Goal: Task Accomplishment & Management: Manage account settings

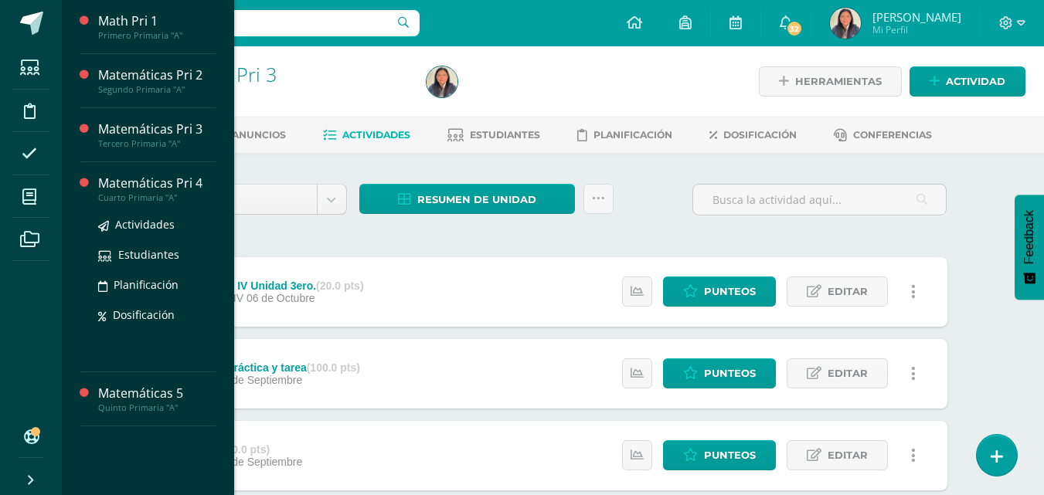
click at [156, 177] on div "Matemáticas Pri 4" at bounding box center [156, 184] width 117 height 18
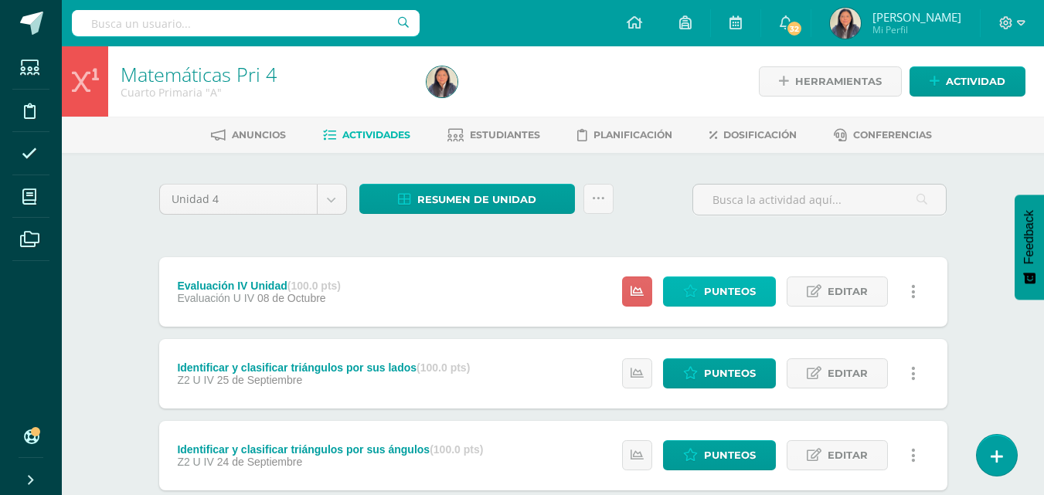
click at [716, 285] on span "Punteos" at bounding box center [730, 291] width 52 height 29
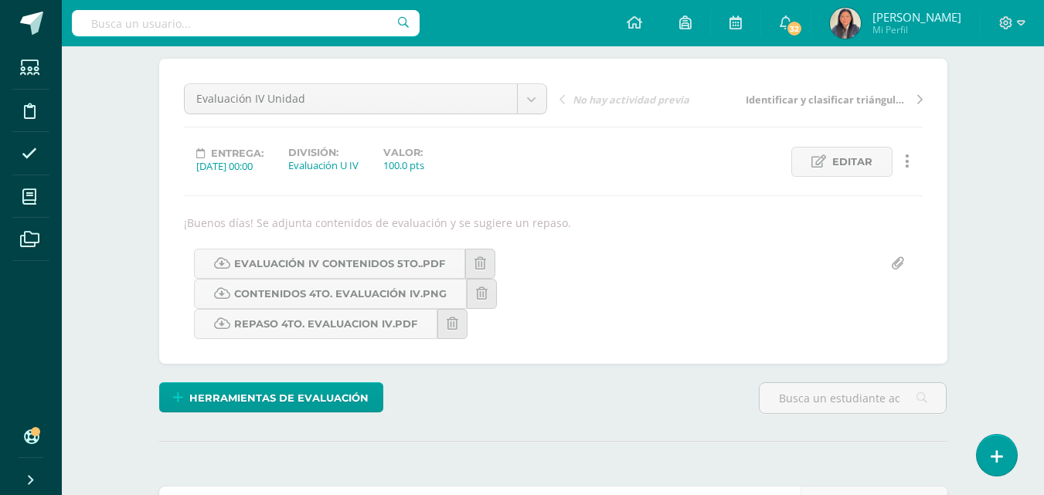
scroll to position [109, 0]
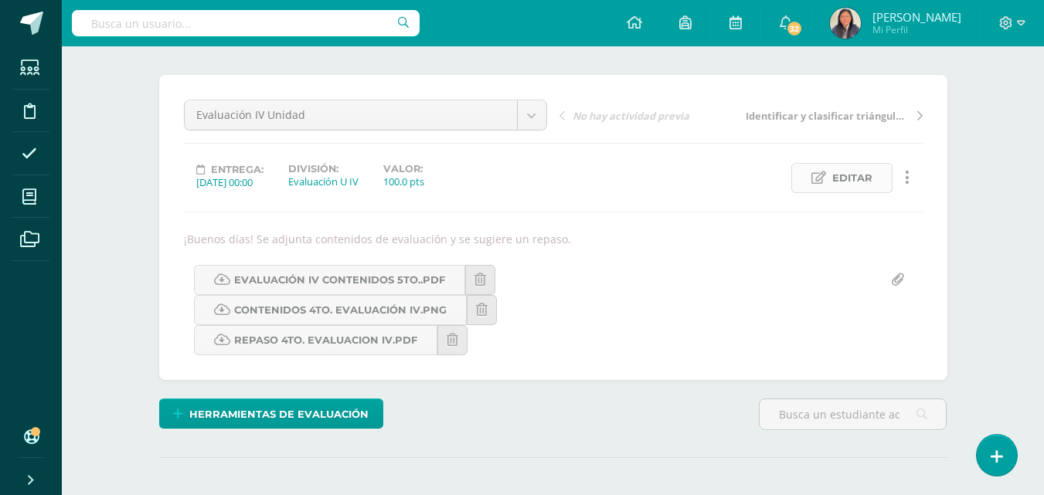
click at [861, 182] on span "Editar" at bounding box center [852, 178] width 40 height 29
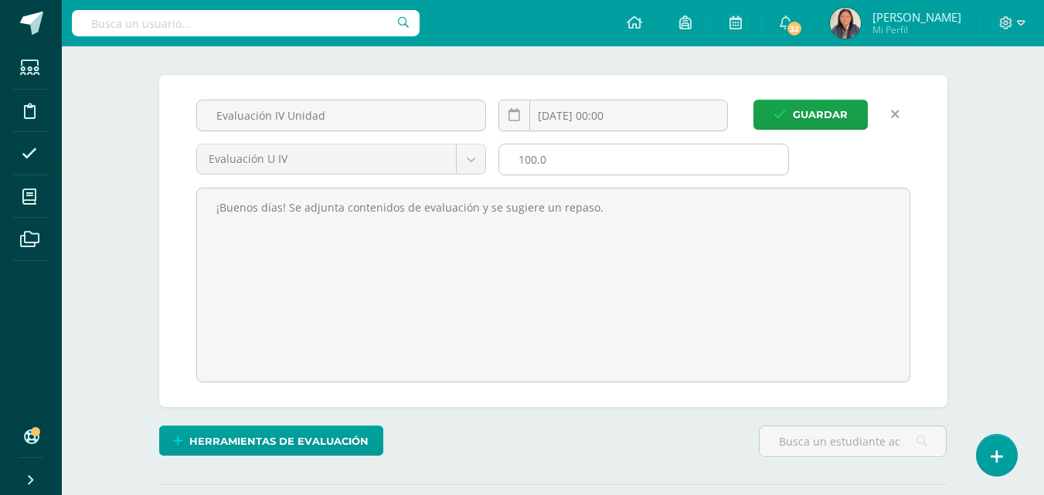
click at [571, 161] on input "100.0" at bounding box center [643, 159] width 289 height 30
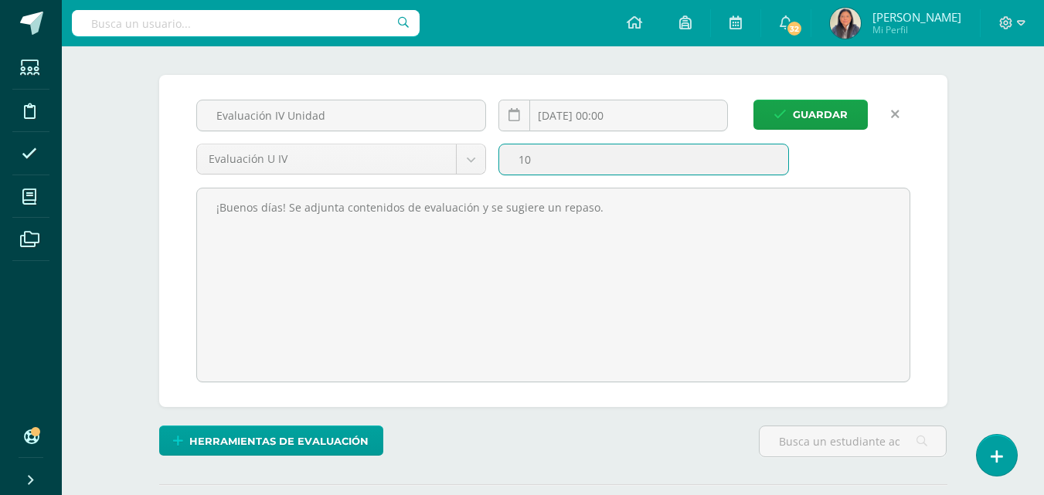
type input "1"
type input "20"
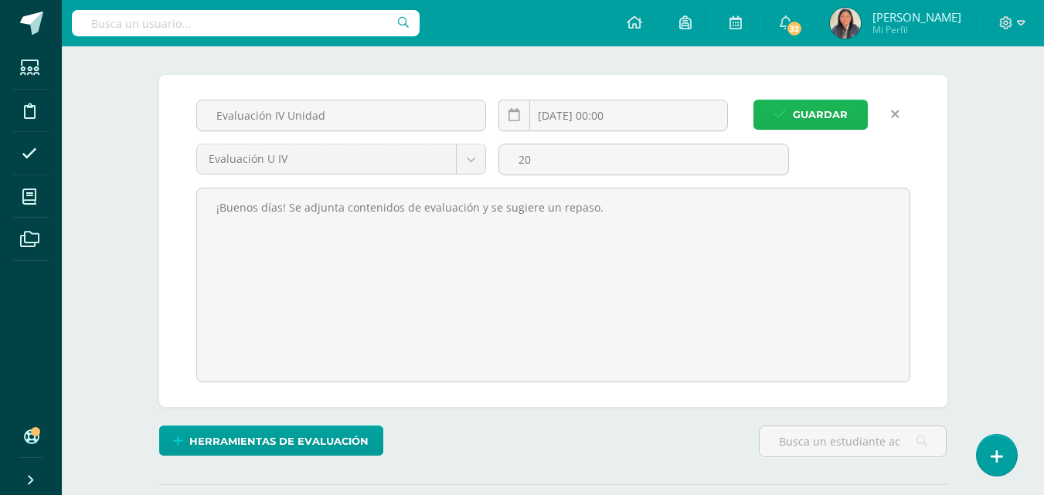
click at [810, 107] on span "Guardar" at bounding box center [820, 114] width 55 height 29
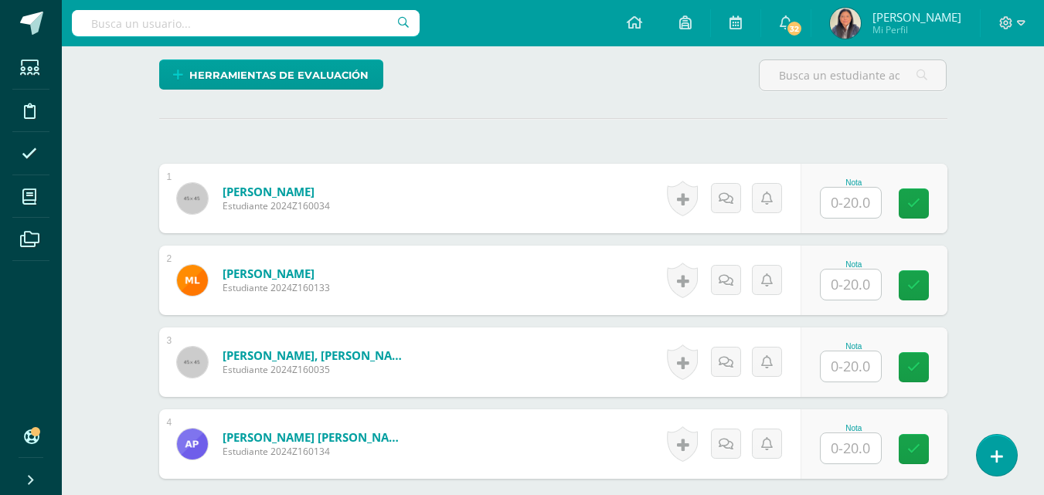
scroll to position [450, 0]
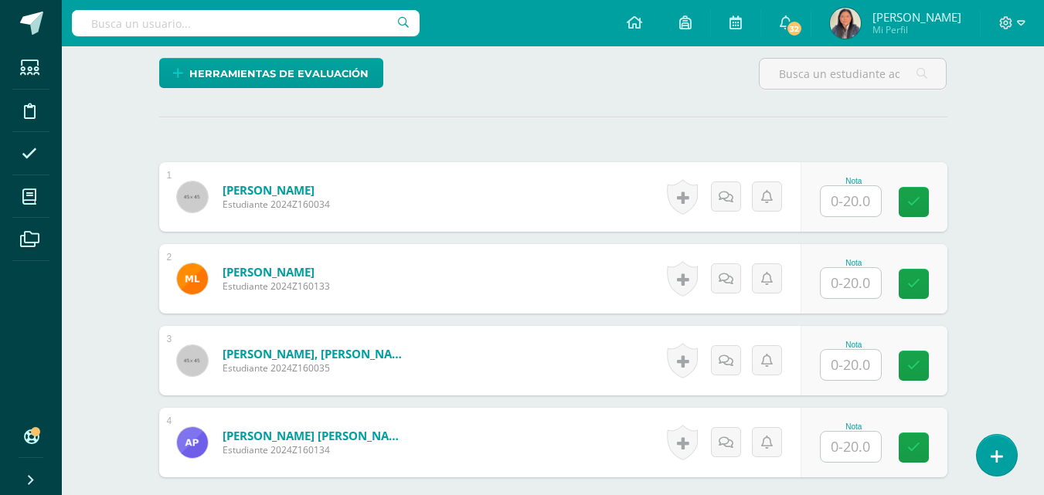
click at [855, 204] on input "text" at bounding box center [851, 201] width 60 height 30
type input "17"
click at [861, 283] on input "text" at bounding box center [851, 283] width 60 height 30
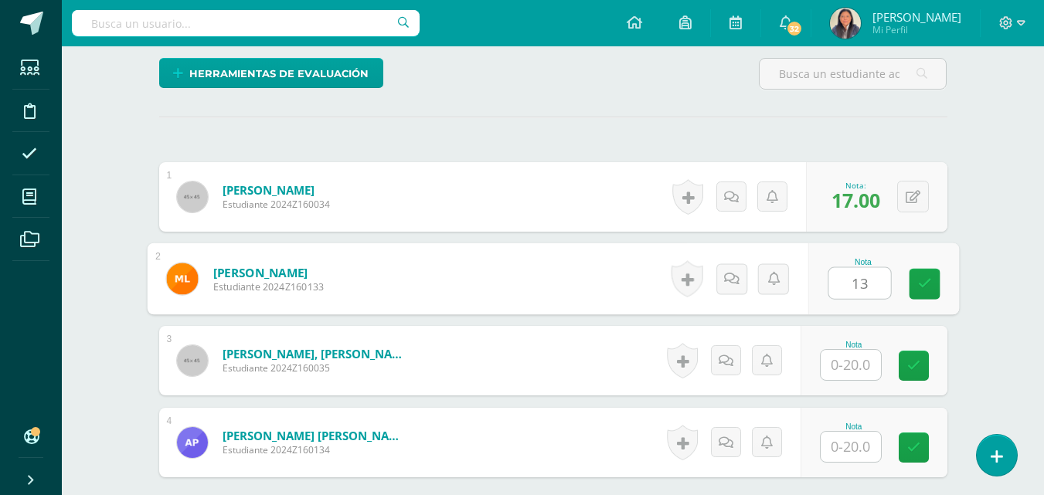
type input "13"
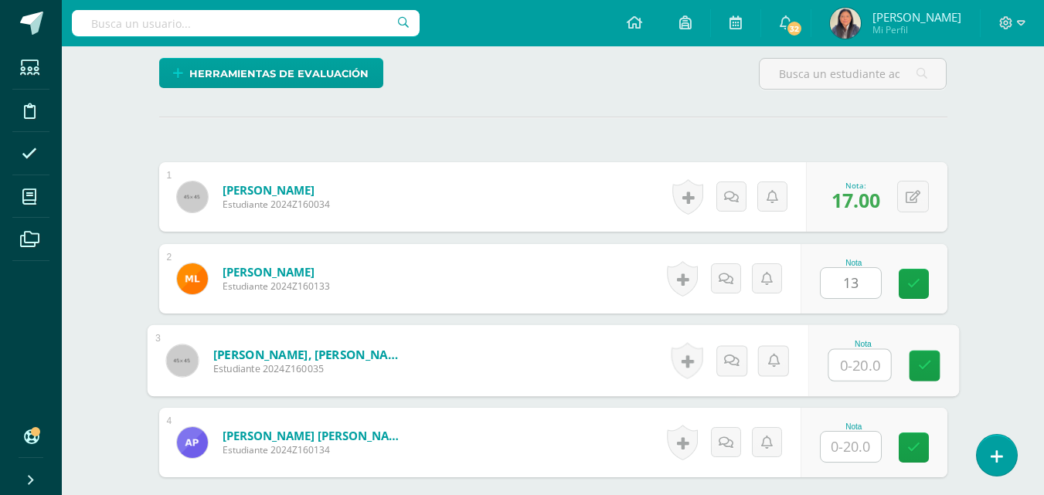
click at [861, 362] on input "text" at bounding box center [859, 365] width 62 height 31
type input "14"
click at [853, 455] on input "text" at bounding box center [851, 447] width 60 height 30
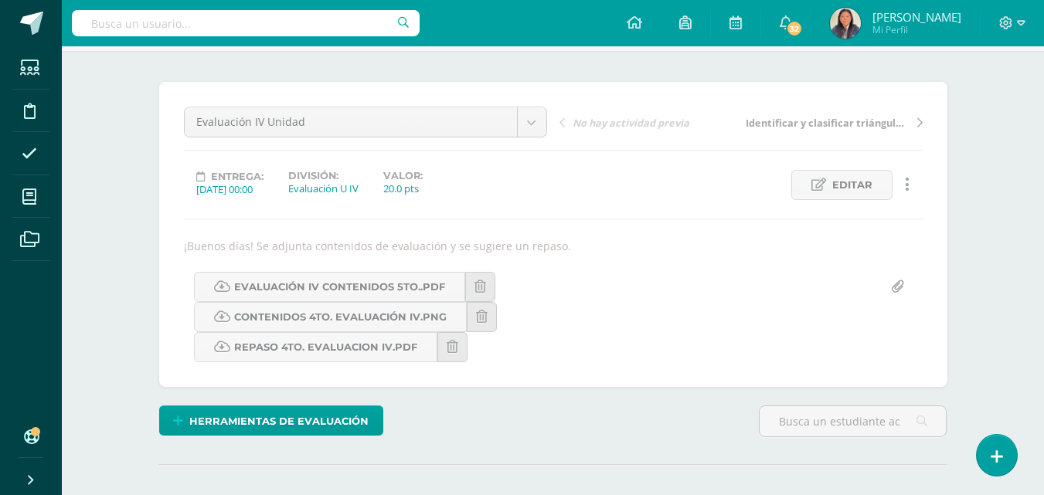
scroll to position [0, 0]
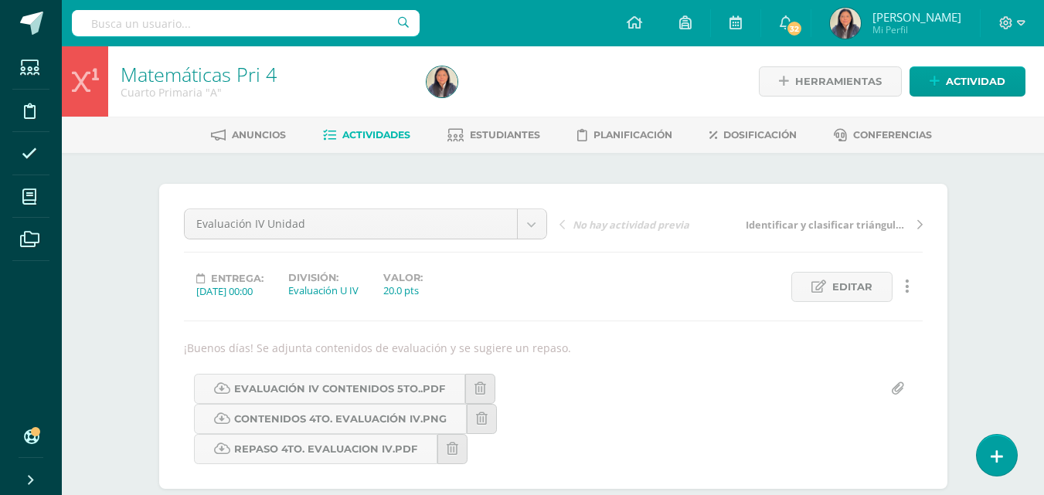
type input "16"
click at [394, 136] on span "Actividades" at bounding box center [376, 135] width 68 height 12
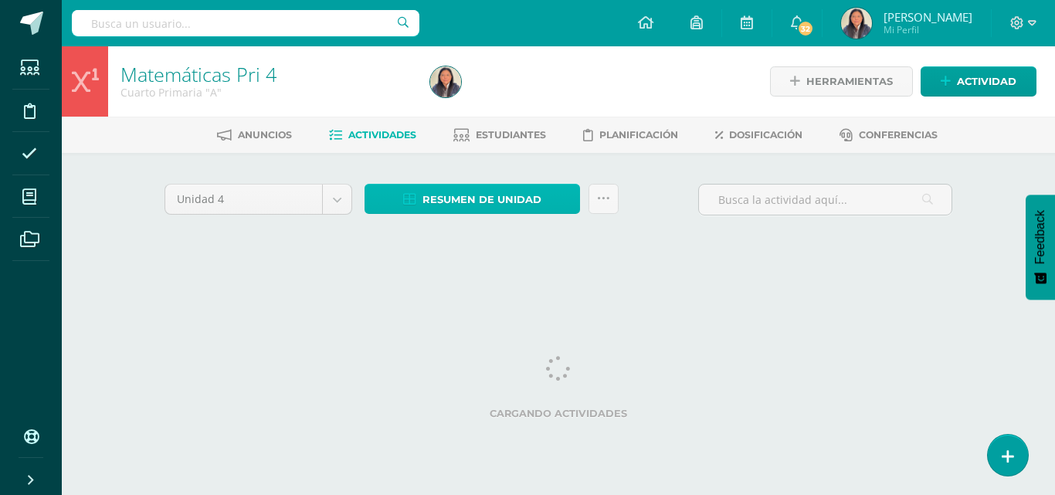
click at [495, 202] on span "Resumen de unidad" at bounding box center [482, 199] width 119 height 29
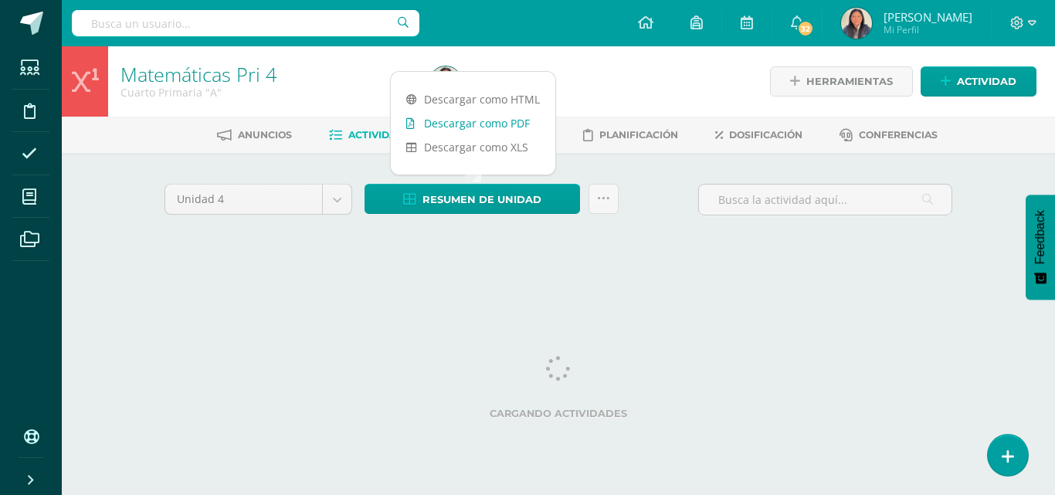
click at [487, 121] on link "Descargar como PDF" at bounding box center [473, 123] width 165 height 24
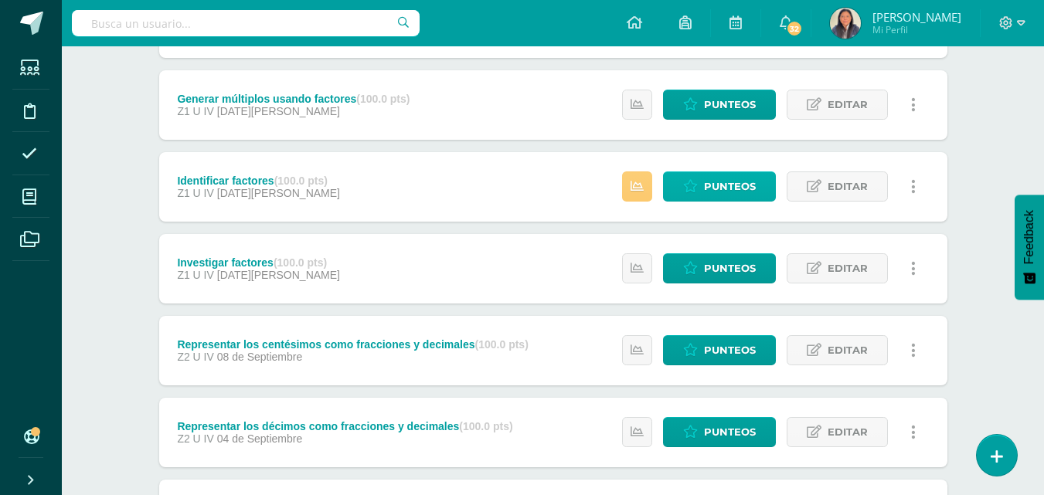
scroll to position [1099, 0]
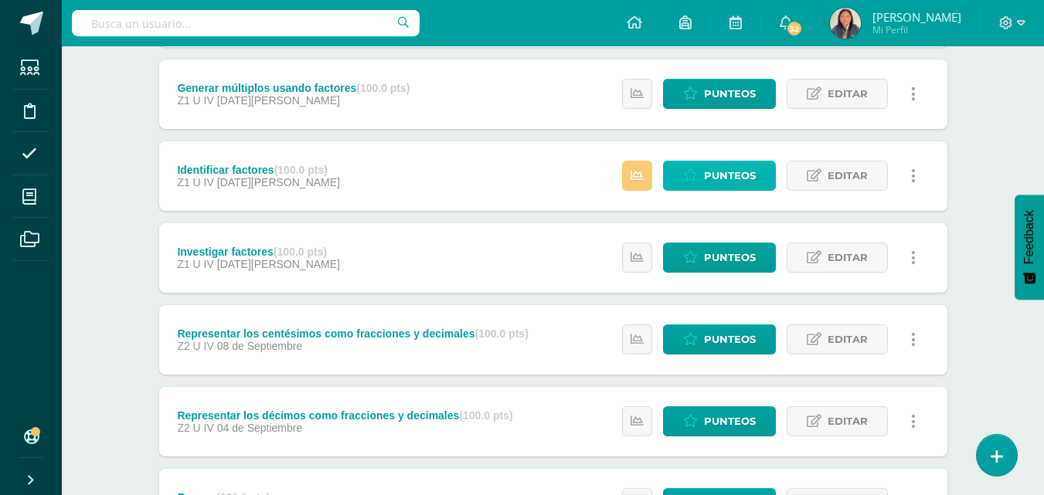
click at [724, 168] on span "Punteos" at bounding box center [730, 175] width 52 height 29
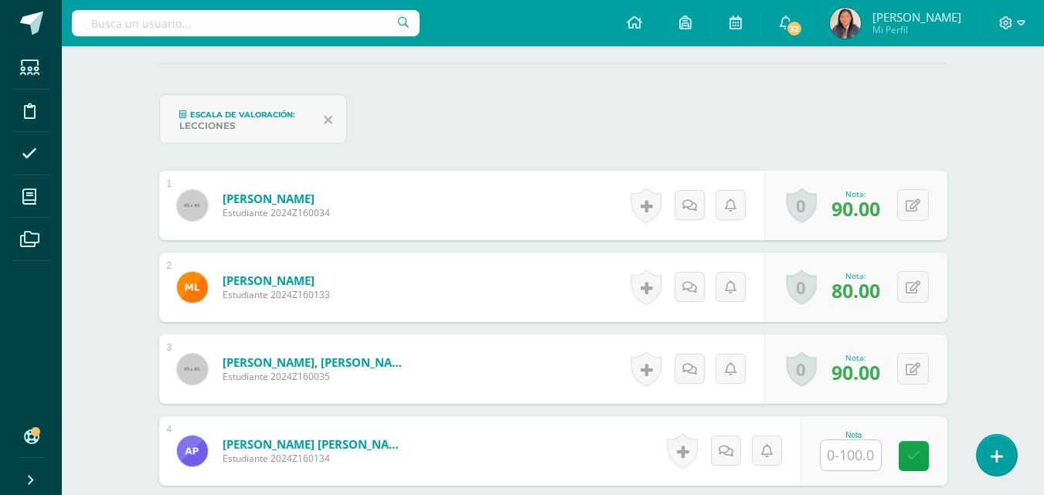
scroll to position [572, 0]
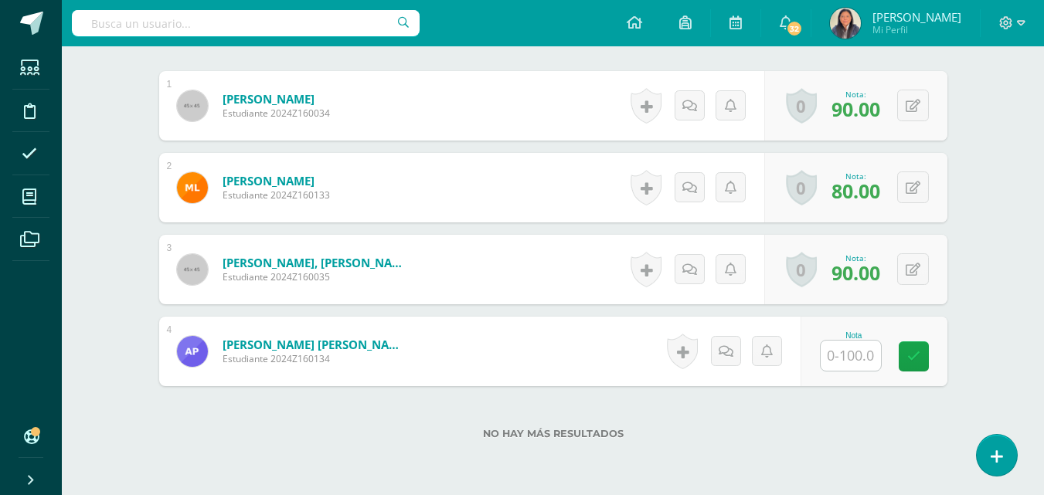
click at [853, 359] on input "text" at bounding box center [851, 356] width 60 height 30
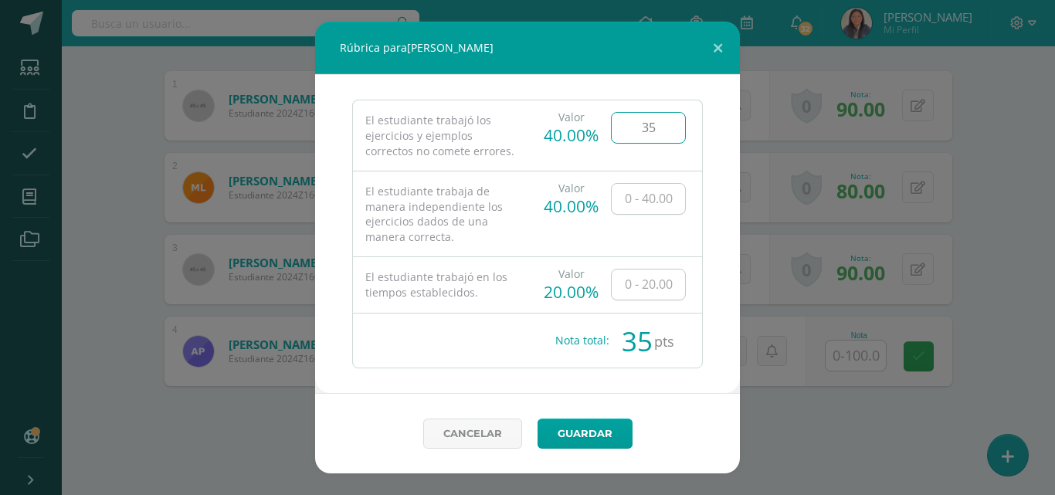
type input "35"
click at [663, 208] on input "text" at bounding box center [648, 199] width 73 height 30
type input "35"
click at [648, 284] on input "text" at bounding box center [648, 285] width 73 height 30
type input "20"
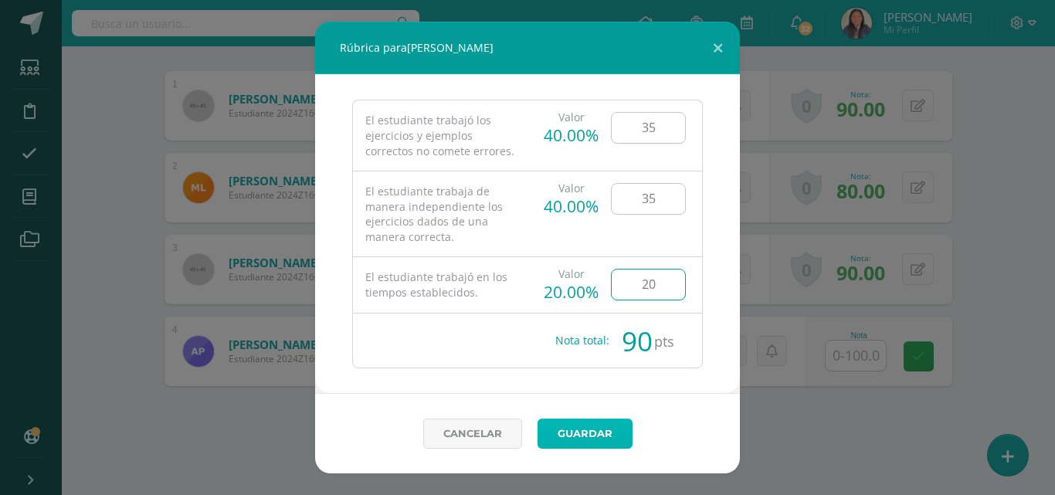
click at [600, 434] on link "Guardar" at bounding box center [585, 434] width 95 height 30
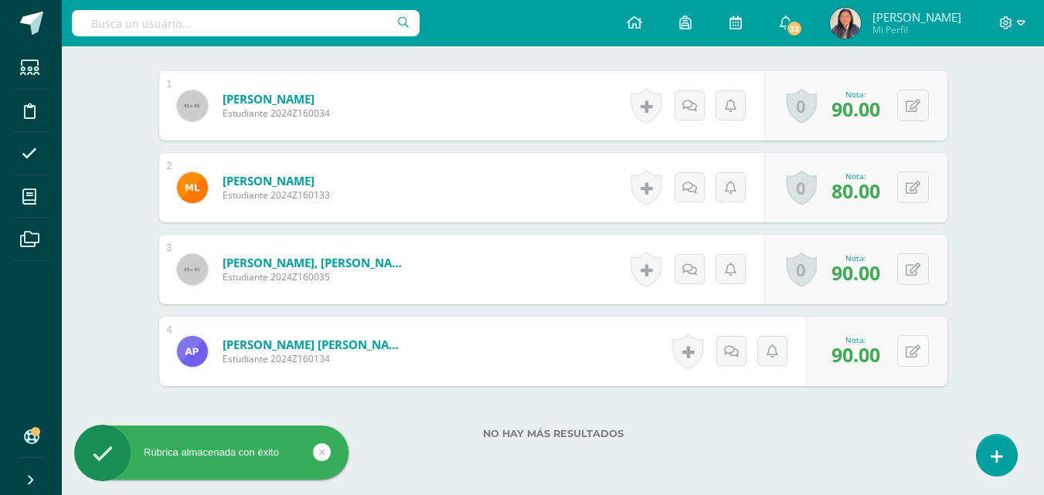
click at [923, 358] on button at bounding box center [913, 351] width 32 height 32
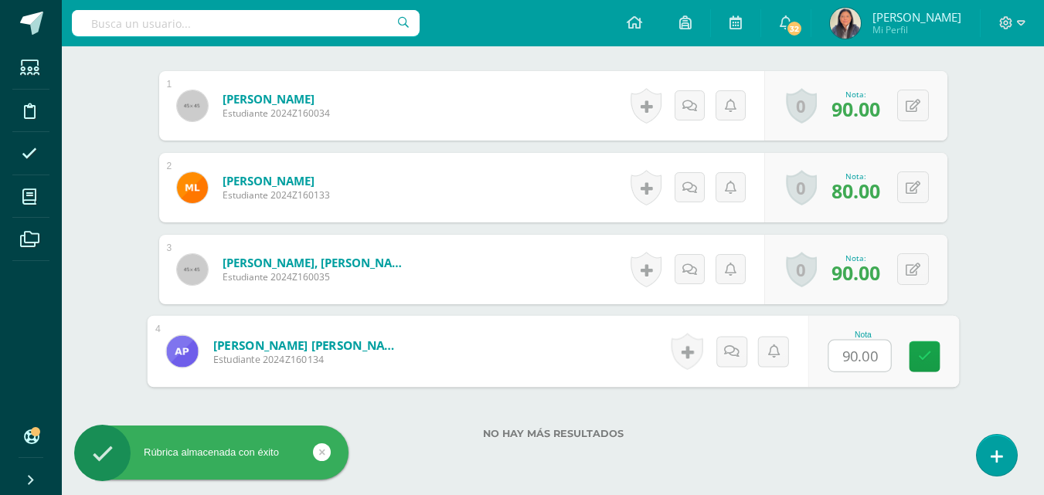
click at [865, 358] on input "90.00" at bounding box center [859, 356] width 62 height 31
type input "35"
type input "20"
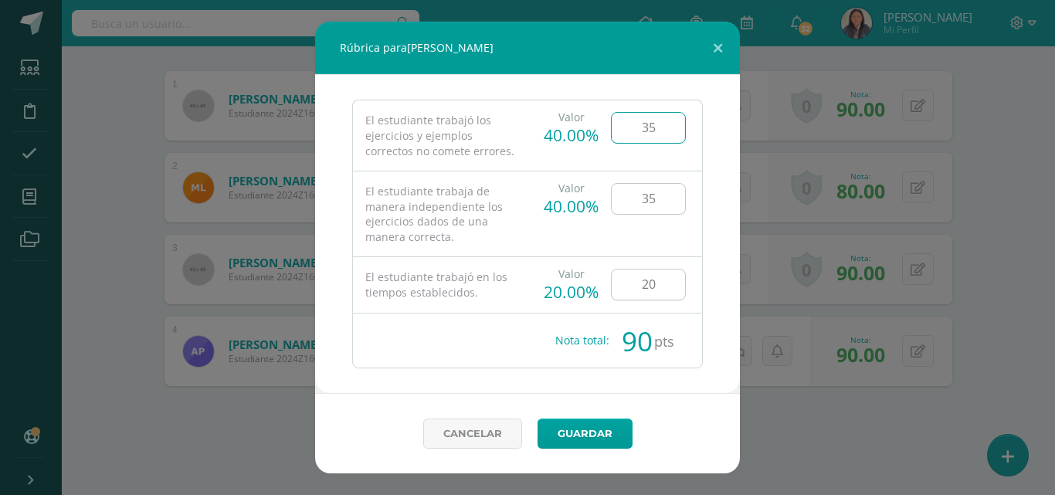
type input "3"
type input "40"
click at [606, 428] on link "Guardar" at bounding box center [585, 434] width 95 height 30
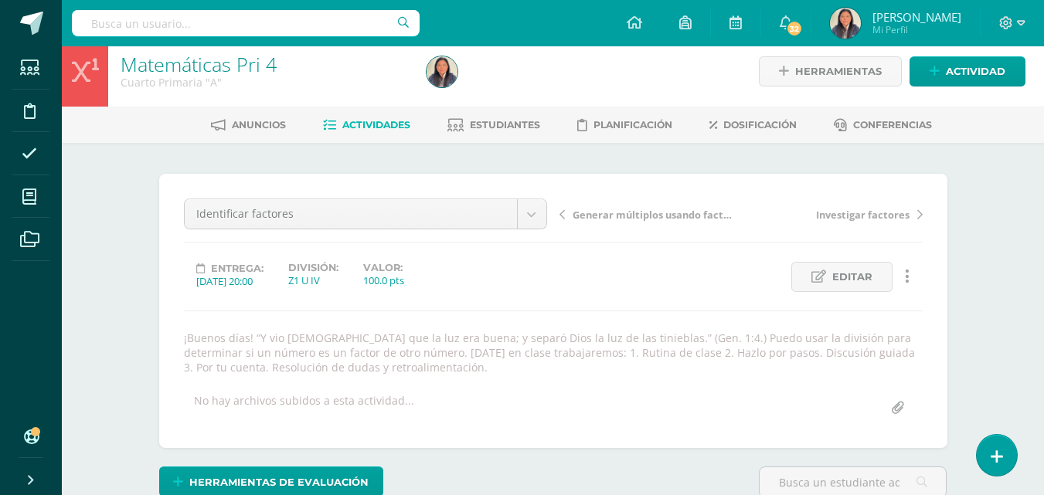
scroll to position [5, 0]
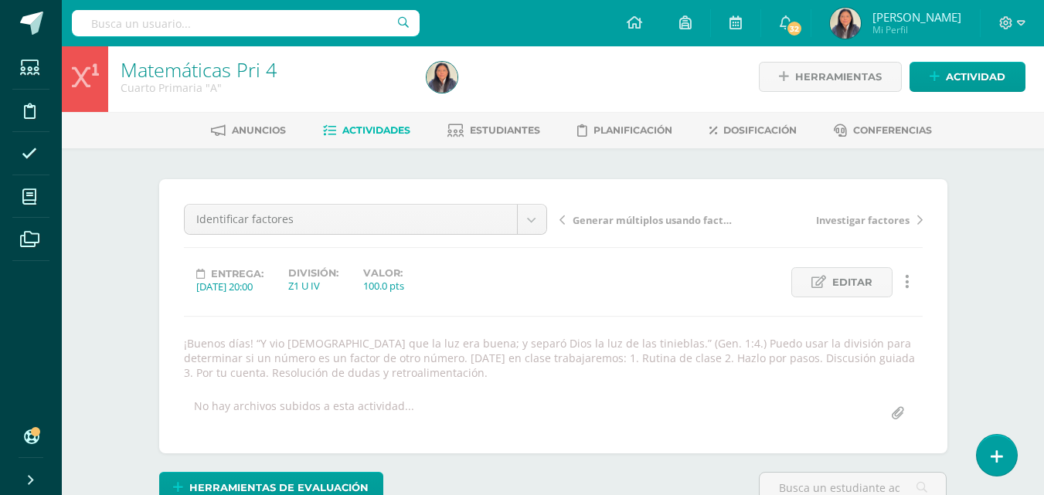
click at [386, 135] on span "Actividades" at bounding box center [376, 130] width 68 height 12
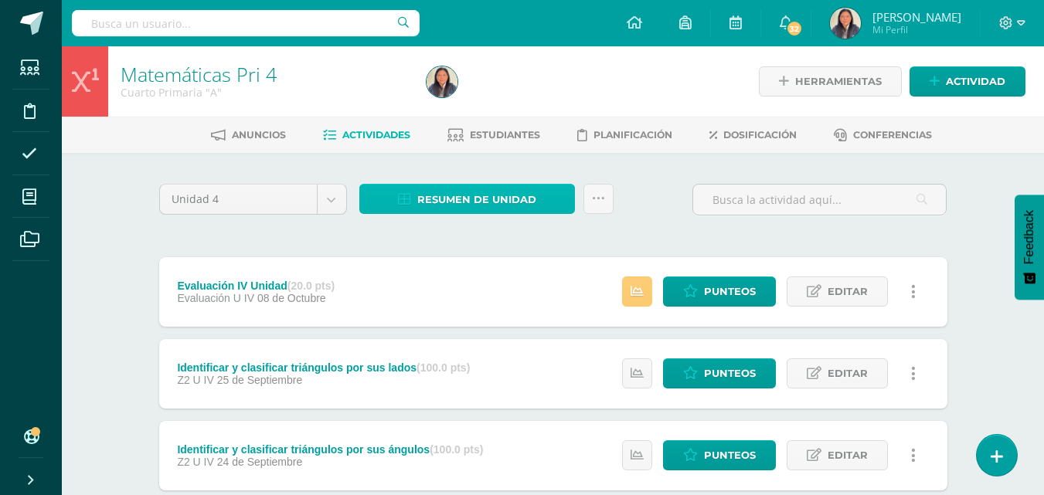
click at [467, 201] on span "Resumen de unidad" at bounding box center [476, 199] width 119 height 29
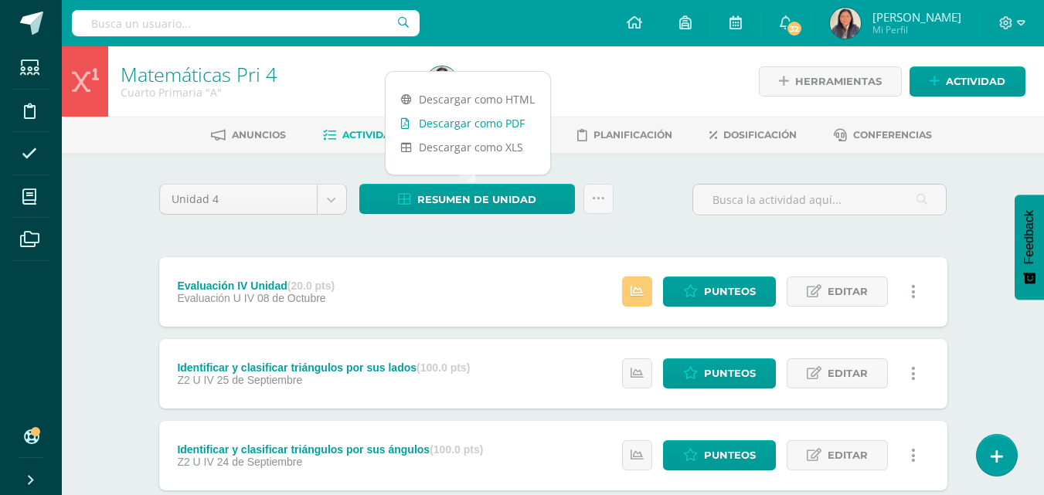
click at [471, 127] on link "Descargar como PDF" at bounding box center [468, 123] width 165 height 24
